Goal: Transaction & Acquisition: Purchase product/service

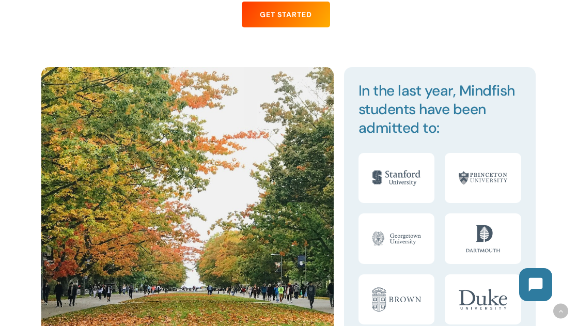
scroll to position [1004, 0]
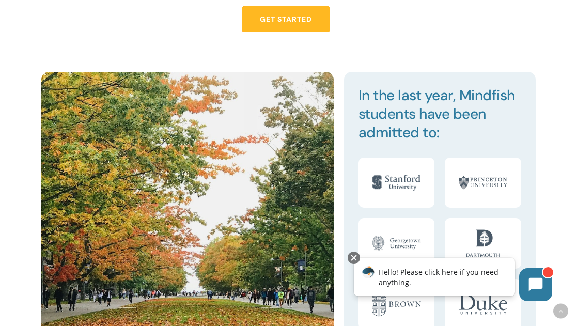
click at [293, 19] on span "Get Started" at bounding box center [286, 19] width 52 height 10
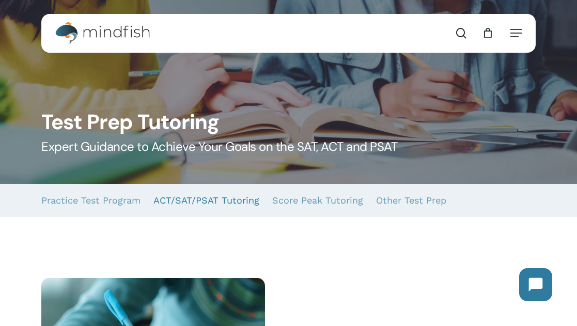
click at [184, 200] on link "ACT/SAT/PSAT Tutoring" at bounding box center [206, 200] width 106 height 33
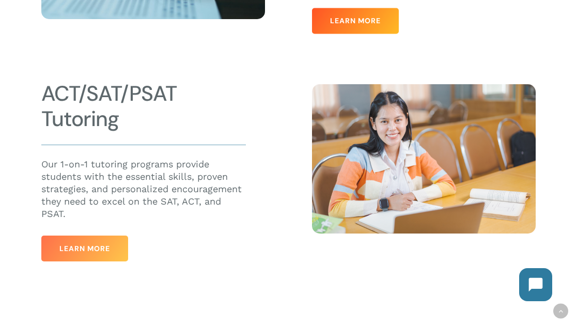
scroll to position [408, 0]
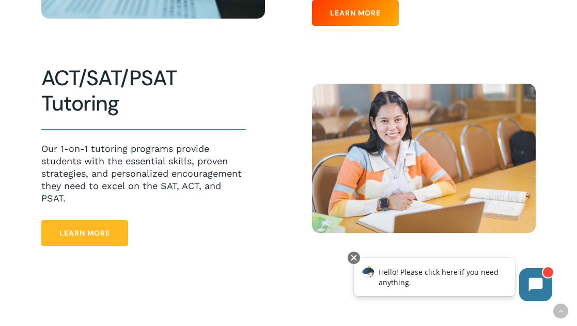
click at [93, 239] on link "Learn More" at bounding box center [84, 233] width 87 height 26
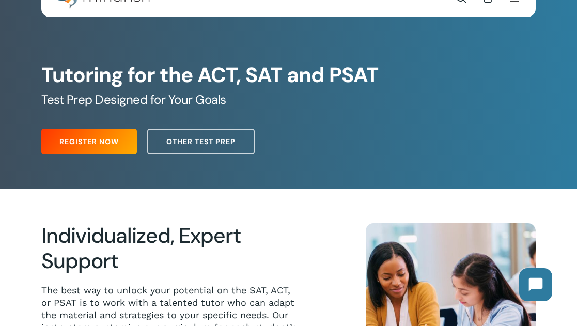
scroll to position [39, 0]
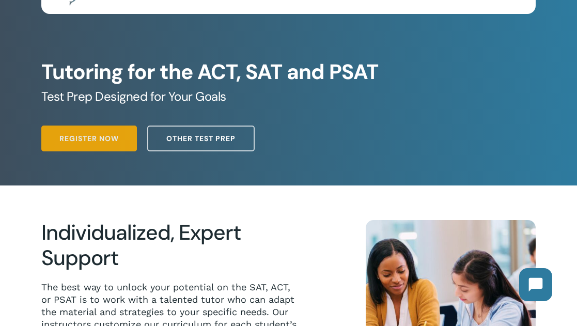
click at [84, 136] on span "Register Now" at bounding box center [88, 138] width 59 height 10
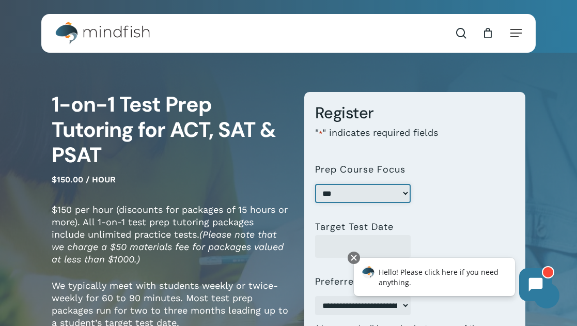
click at [347, 195] on select "*** *** ****" at bounding box center [363, 193] width 96 height 19
click at [509, 26] on nav "Contact search 0" at bounding box center [476, 33] width 89 height 39
click at [513, 35] on span "Navigation Menu" at bounding box center [515, 33] width 11 height 10
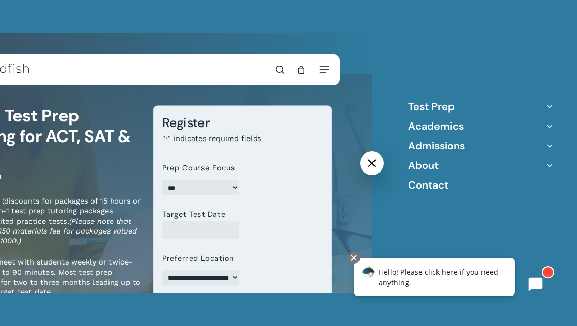
click at [197, 25] on div at bounding box center [288, 163] width 577 height 326
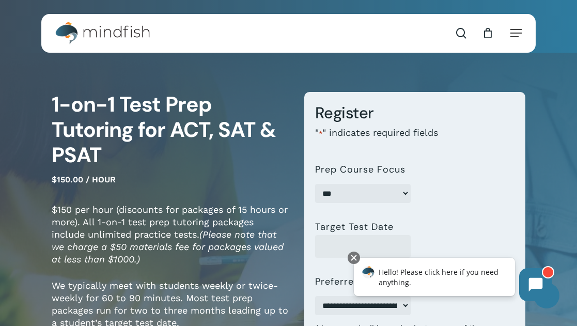
click at [105, 34] on img "Main Menu" at bounding box center [97, 33] width 84 height 23
